Goal: Check status

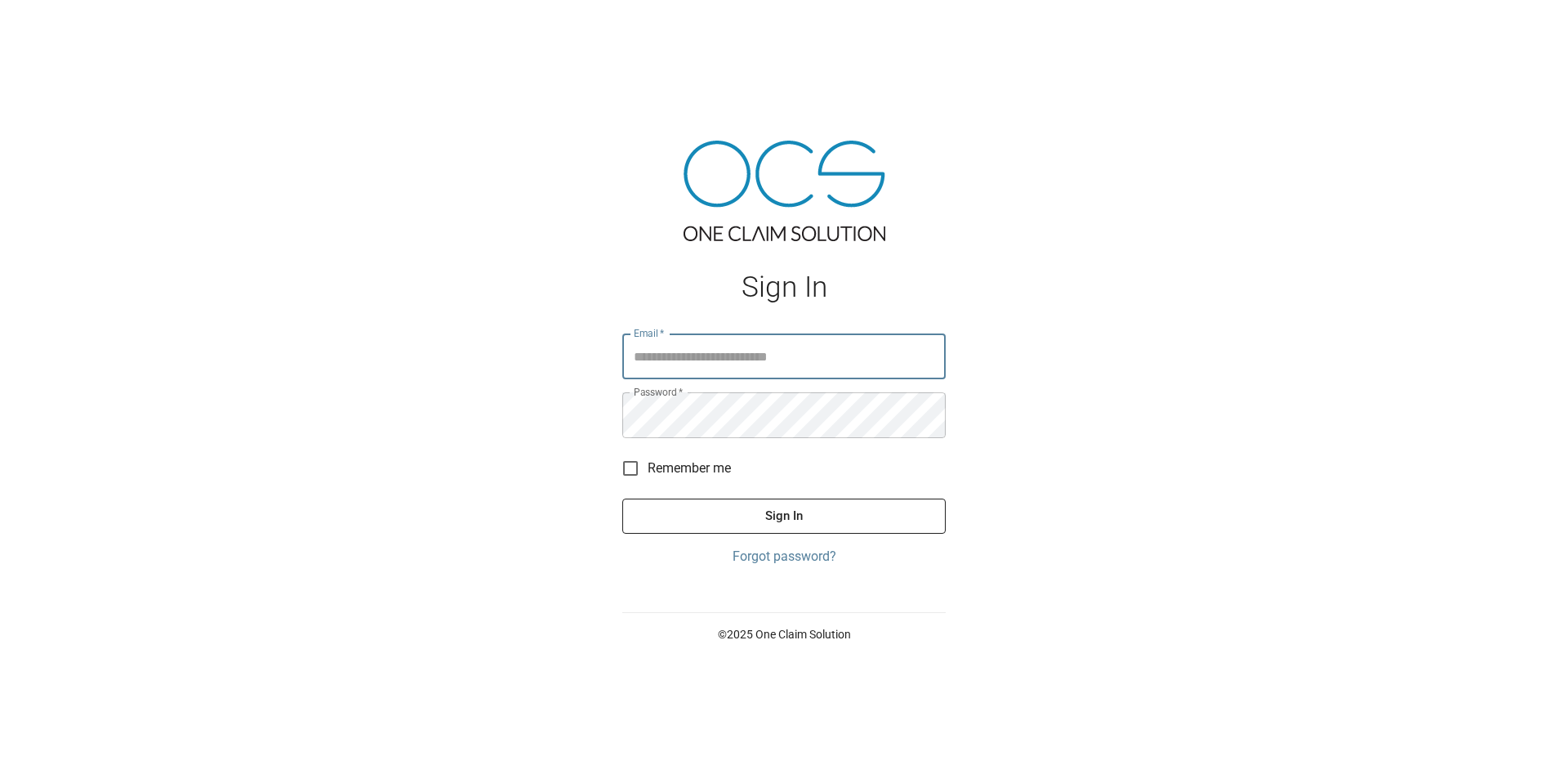
type input "**********"
click at [772, 513] on button "Sign In" at bounding box center [784, 515] width 324 height 35
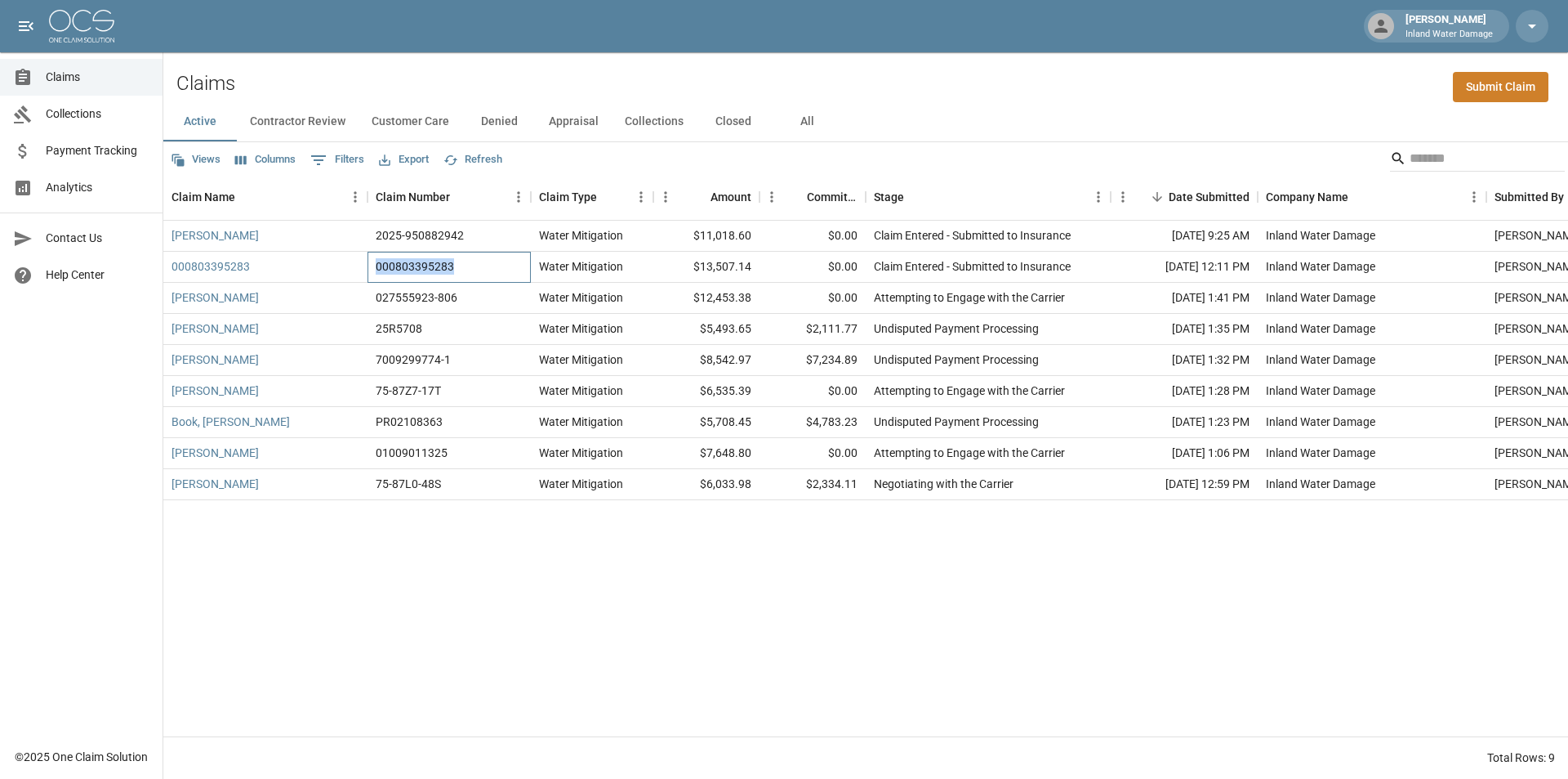
drag, startPoint x: 455, startPoint y: 269, endPoint x: 375, endPoint y: 265, distance: 80.1
click at [375, 265] on div "000803395283" at bounding box center [449, 266] width 164 height 31
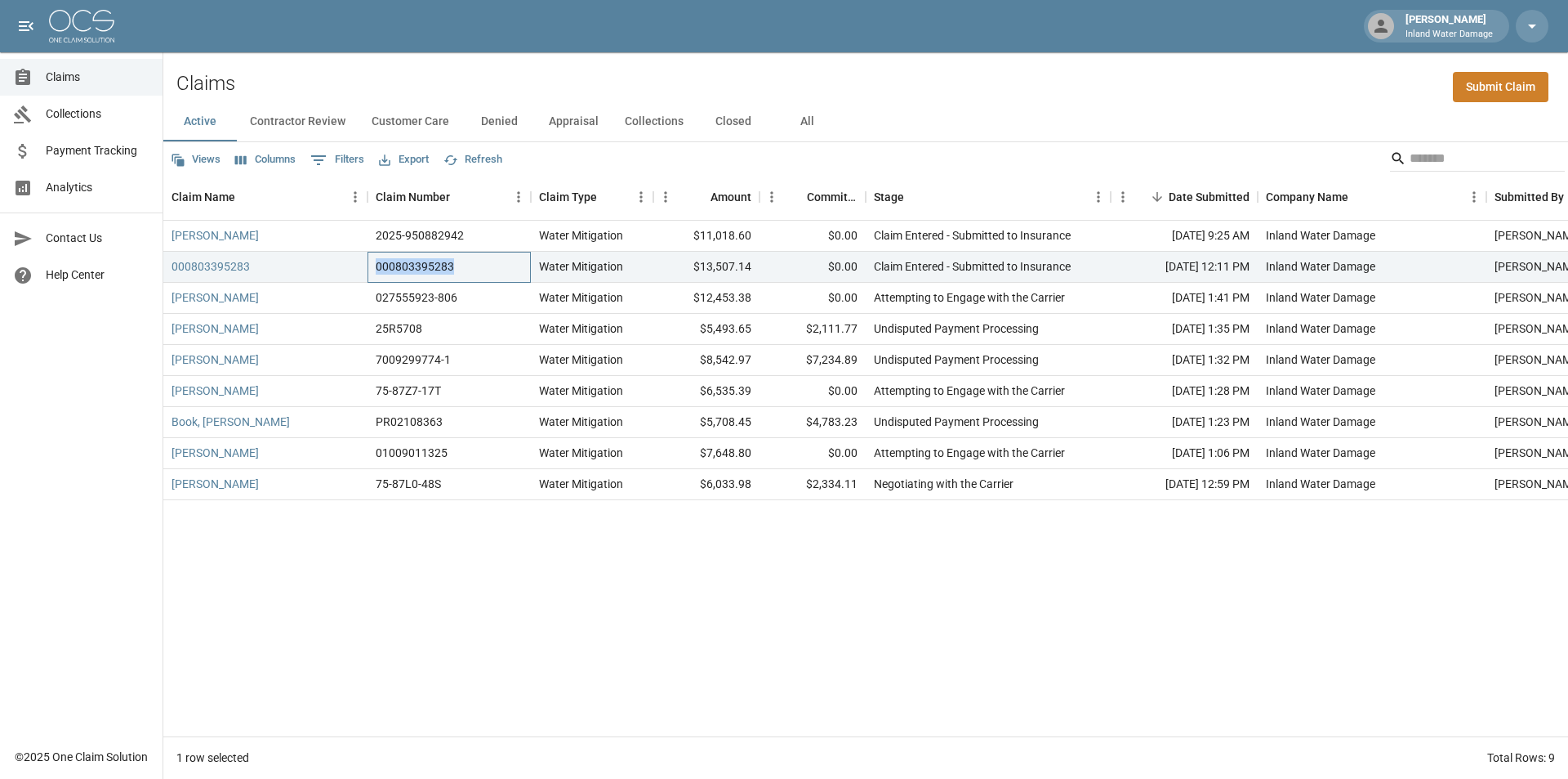
copy div "000803395283"
click at [243, 271] on link "000803395283" at bounding box center [211, 266] width 79 height 16
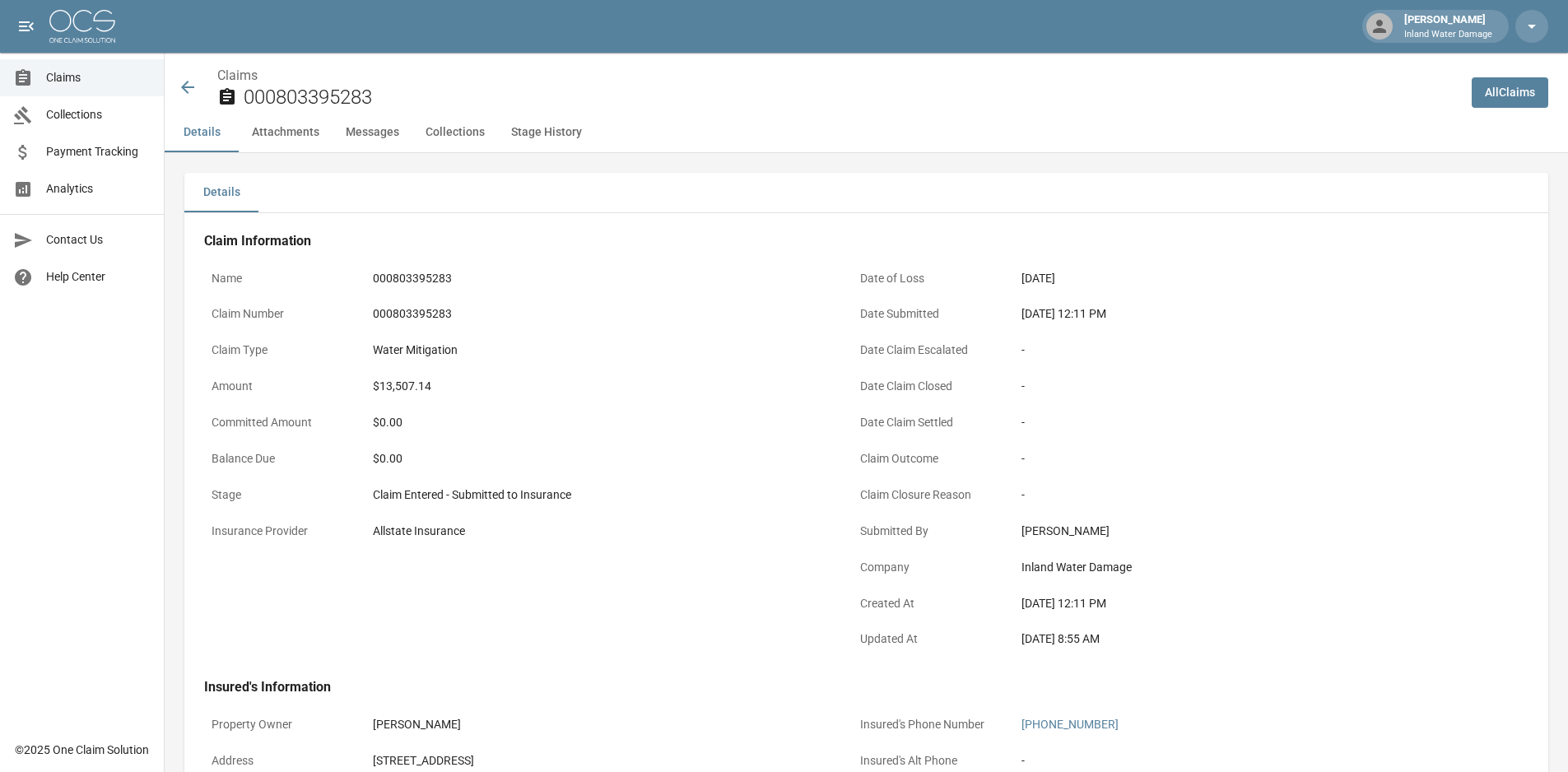
click at [190, 82] on icon at bounding box center [187, 87] width 20 height 20
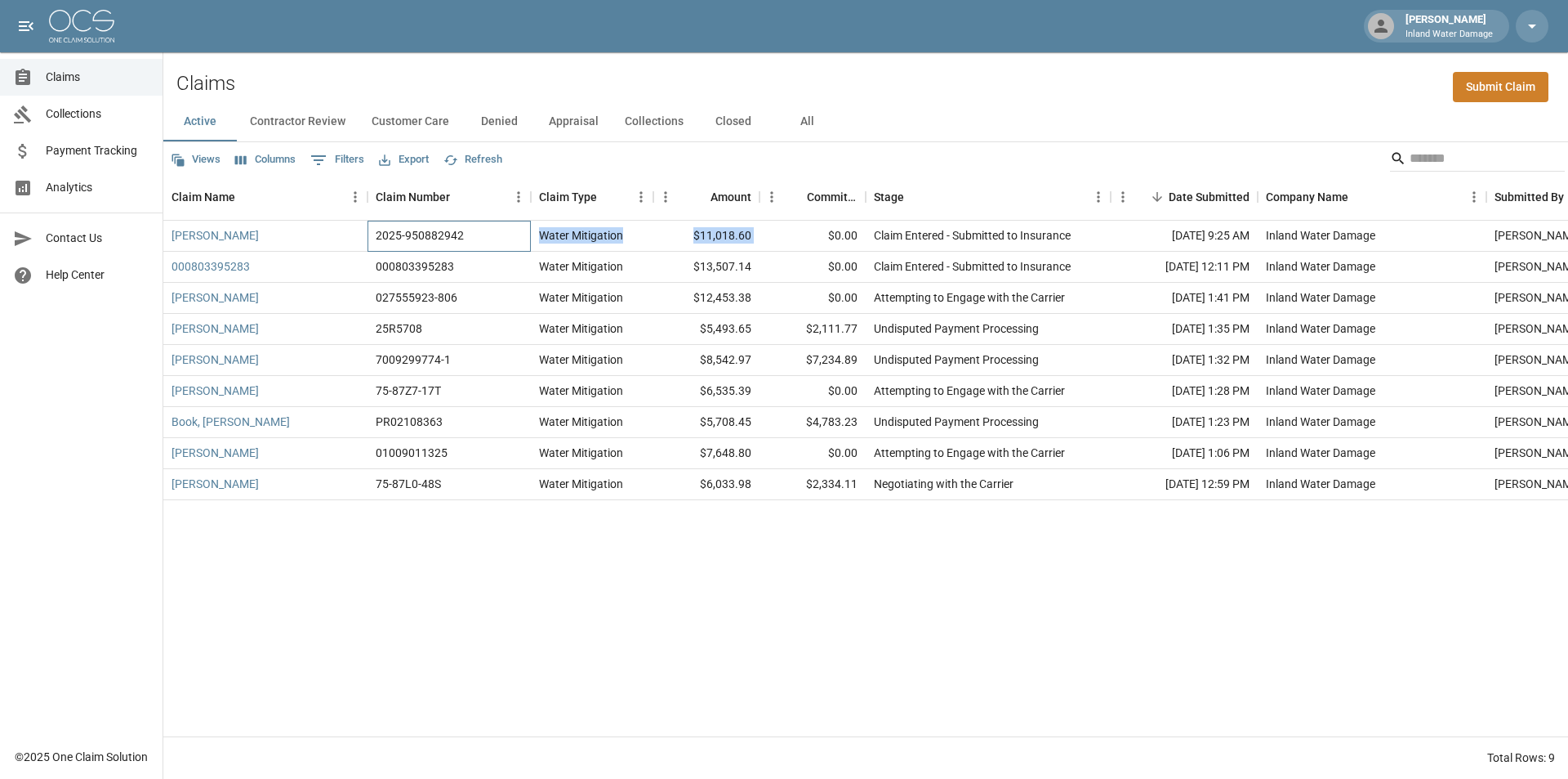
drag, startPoint x: 502, startPoint y: 229, endPoint x: 781, endPoint y: 235, distance: 279.1
click at [781, 235] on div "[PERSON_NAME] 2025-950882942 Water Mitigation $11,018.60 $0.00 Claim Entered - …" at bounding box center [927, 235] width 1527 height 31
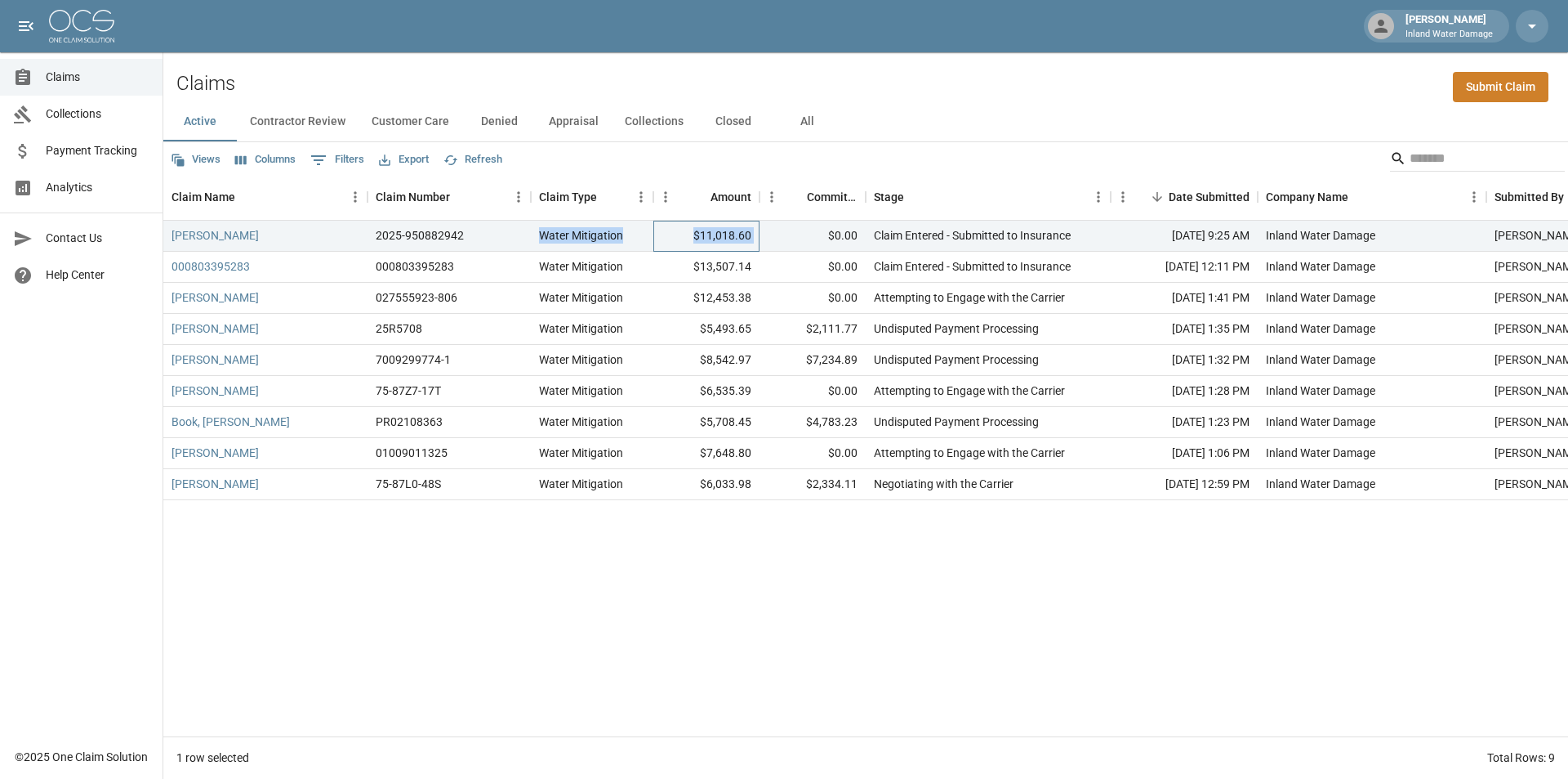
click at [743, 239] on div "$11,018.60" at bounding box center [707, 235] width 106 height 31
drag, startPoint x: 752, startPoint y: 237, endPoint x: 685, endPoint y: 235, distance: 67.0
click at [685, 235] on div "$11,018.60" at bounding box center [707, 235] width 106 height 31
copy div "$11,018.60"
click at [729, 270] on div "$13,507.14" at bounding box center [707, 266] width 106 height 31
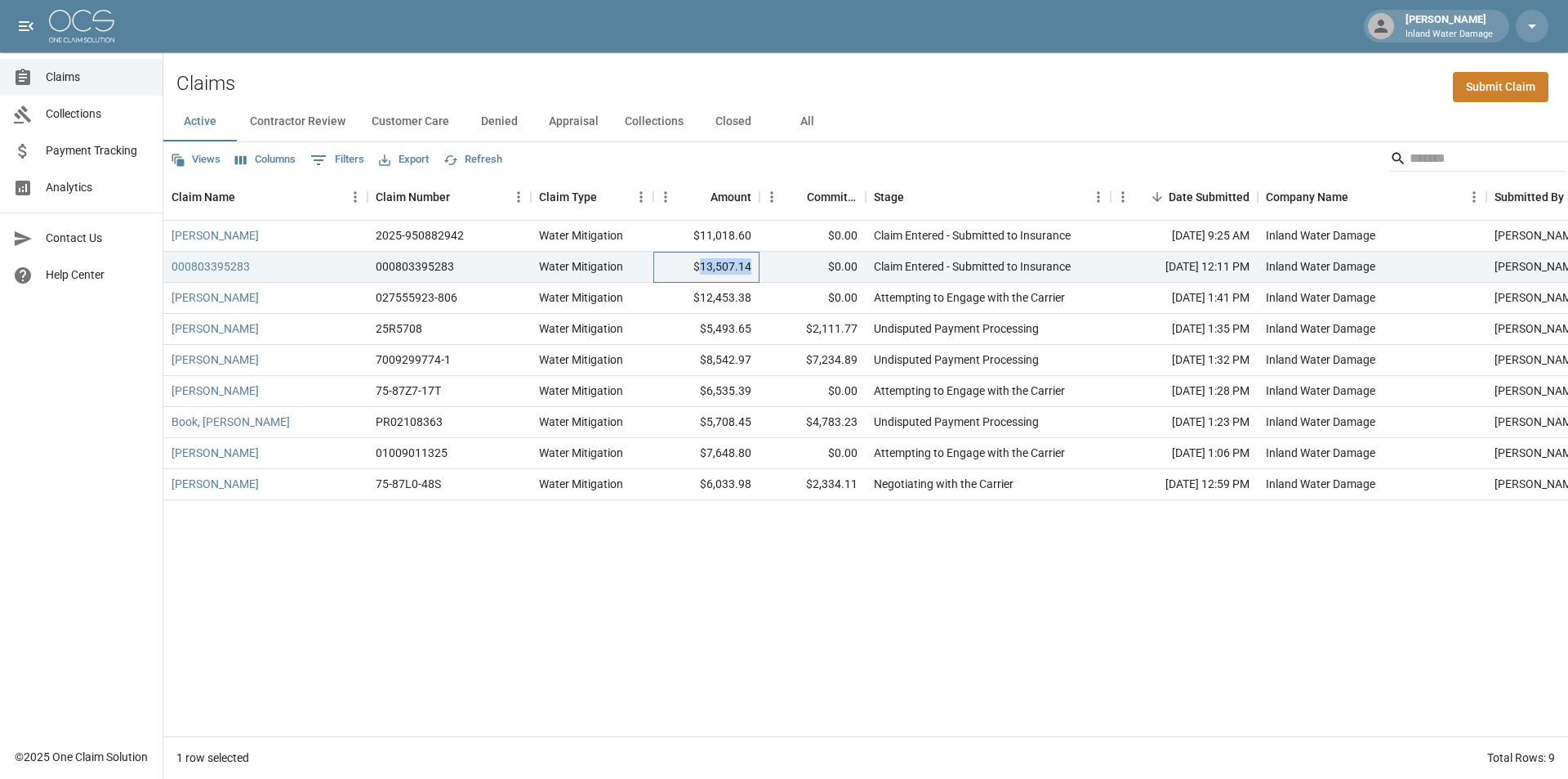
click at [729, 270] on div "$13,507.14" at bounding box center [707, 266] width 106 height 31
drag, startPoint x: 729, startPoint y: 270, endPoint x: 707, endPoint y: 275, distance: 22.6
click at [708, 275] on div "$13,507.14" at bounding box center [707, 266] width 106 height 31
drag, startPoint x: 694, startPoint y: 269, endPoint x: 751, endPoint y: 270, distance: 57.0
click at [751, 270] on div "$13,507.14" at bounding box center [707, 266] width 106 height 31
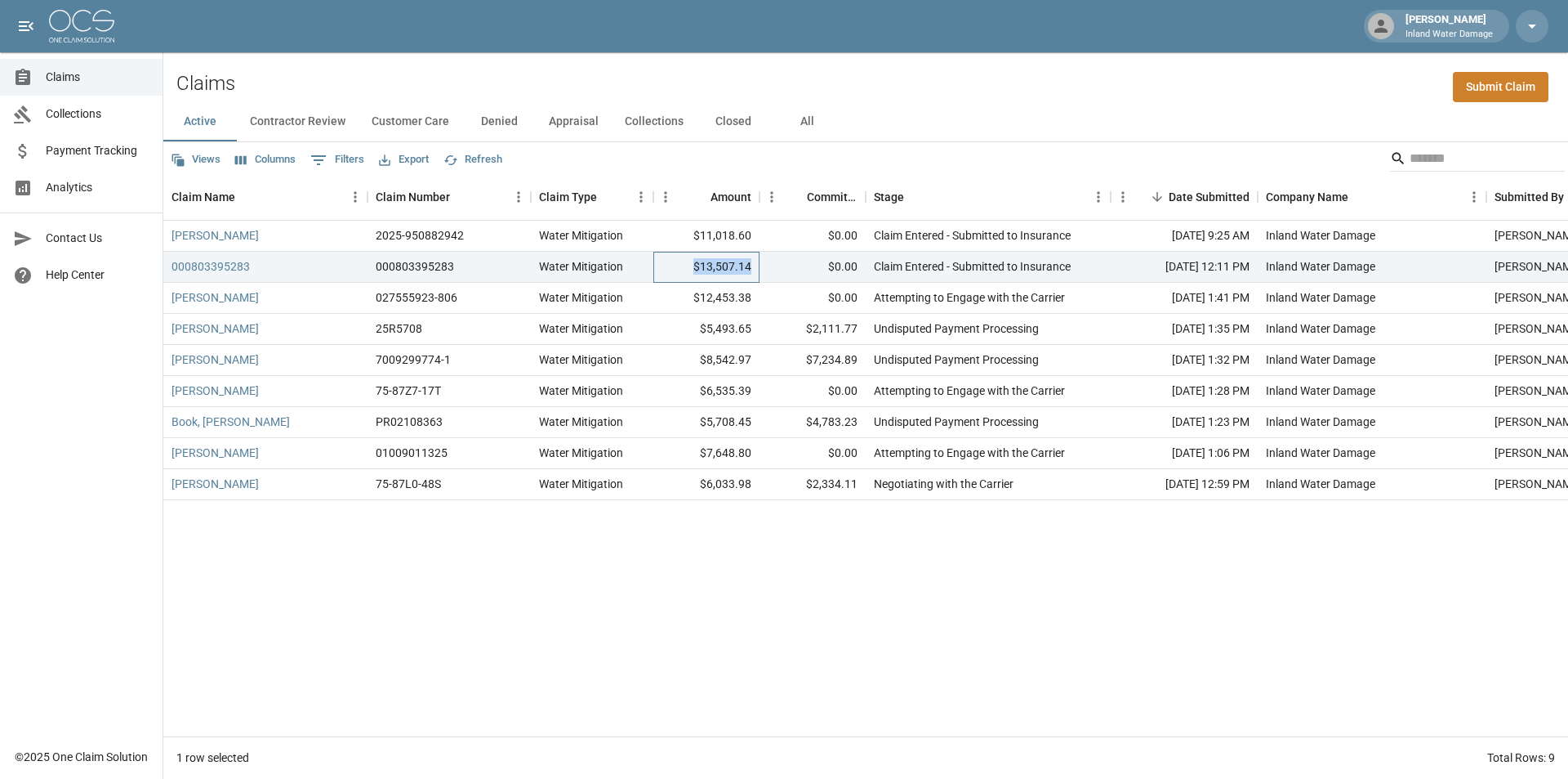
copy div "$13,507.14"
drag, startPoint x: 699, startPoint y: 297, endPoint x: 778, endPoint y: 303, distance: 79.2
click at [778, 303] on div "[PERSON_NAME] 027555923-806 Water Mitigation $12,453.38 $0.00 Attempting to Eng…" at bounding box center [927, 297] width 1527 height 31
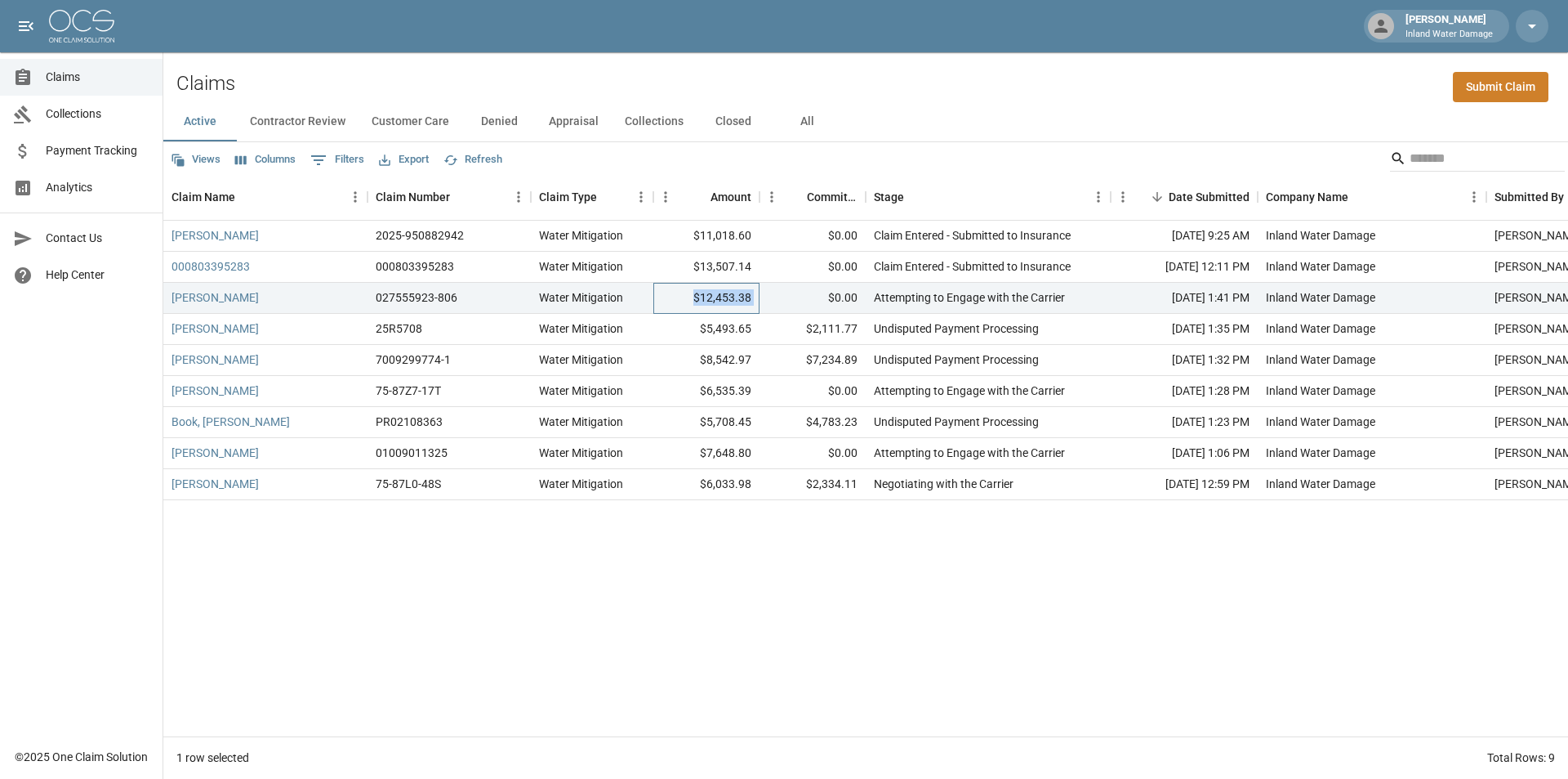
copy div "$12,453.38"
click at [718, 301] on div "$12,453.38" at bounding box center [707, 297] width 106 height 31
click at [724, 296] on div "$12,453.38" at bounding box center [707, 297] width 106 height 31
copy div "12,453.38"
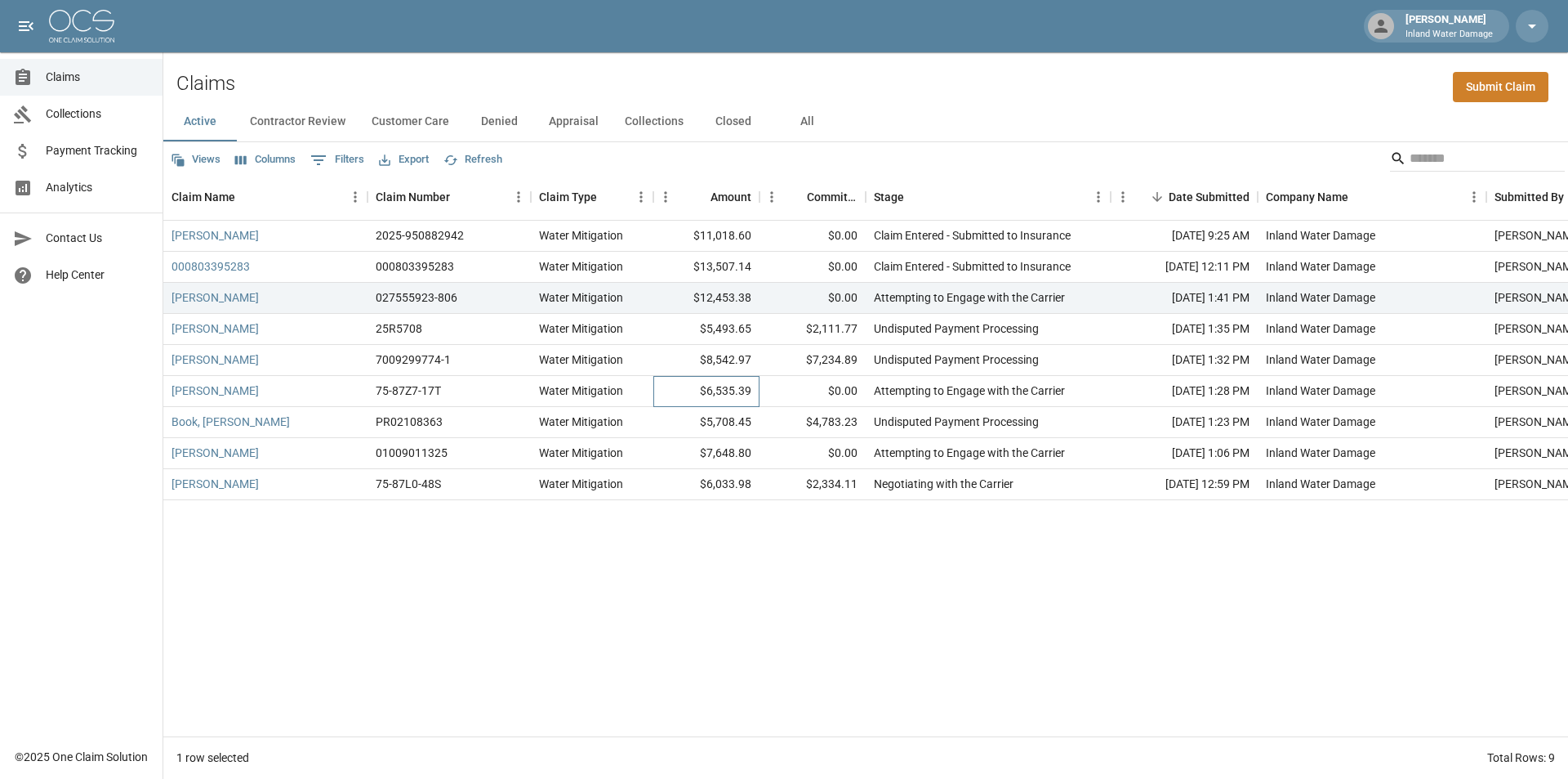
click at [723, 394] on div "$6,535.39" at bounding box center [707, 391] width 106 height 31
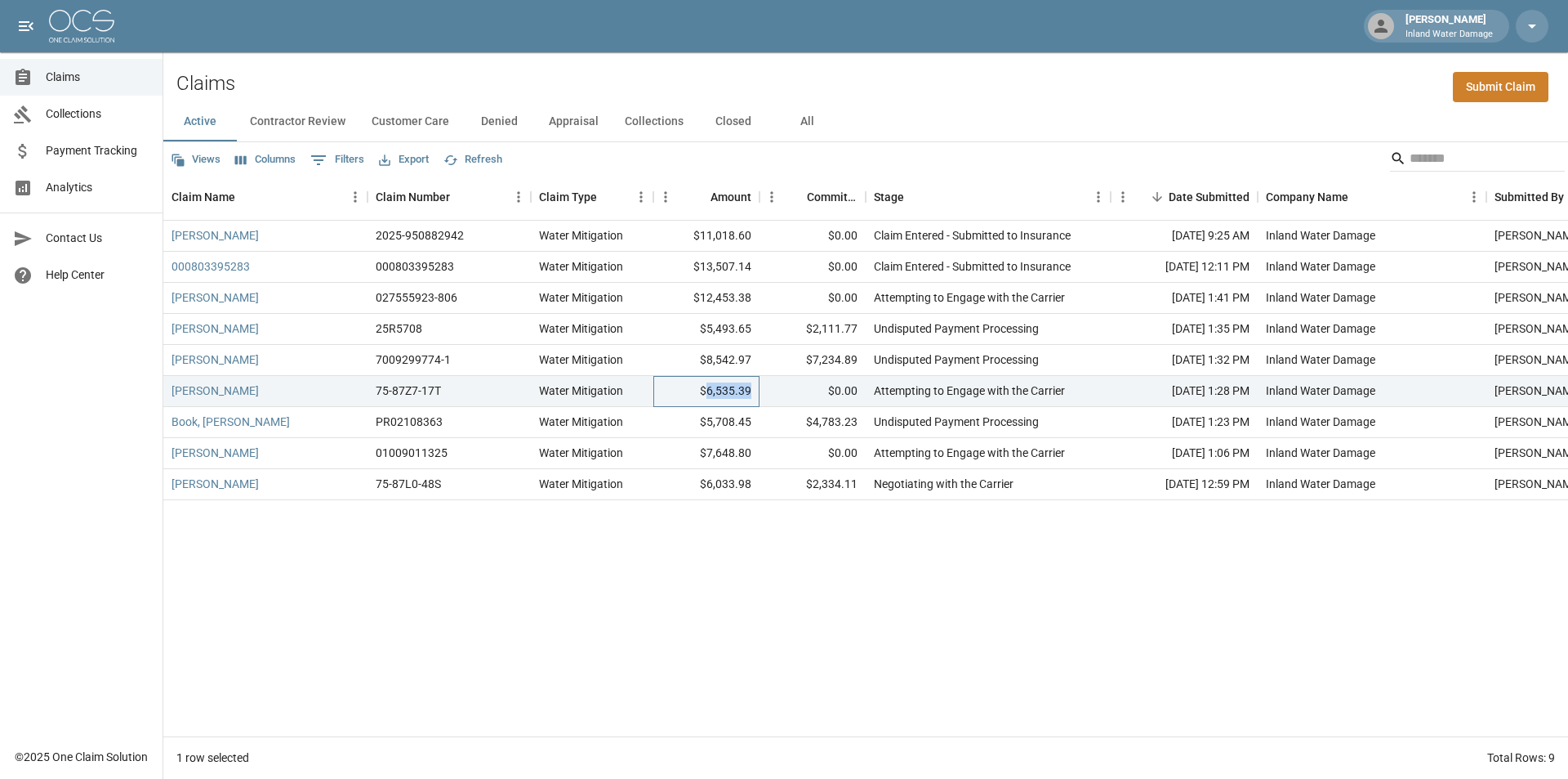
click at [723, 394] on div "$6,535.39" at bounding box center [707, 391] width 106 height 31
copy div "6,535.39"
click at [729, 445] on div "$7,648.80" at bounding box center [707, 453] width 106 height 31
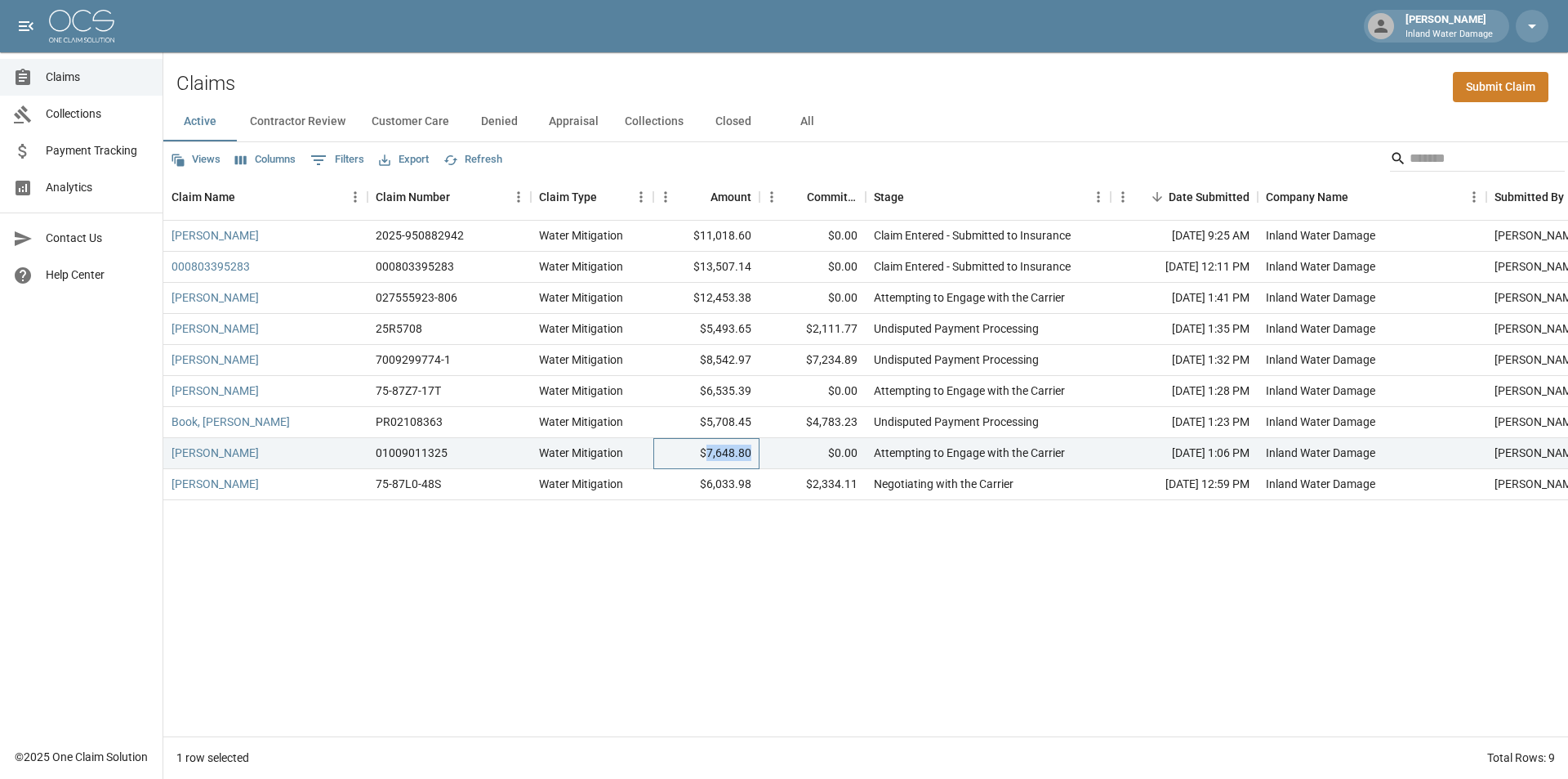
click at [729, 445] on div "$7,648.80" at bounding box center [707, 453] width 106 height 31
copy div "7,648.80"
